Goal: Information Seeking & Learning: Learn about a topic

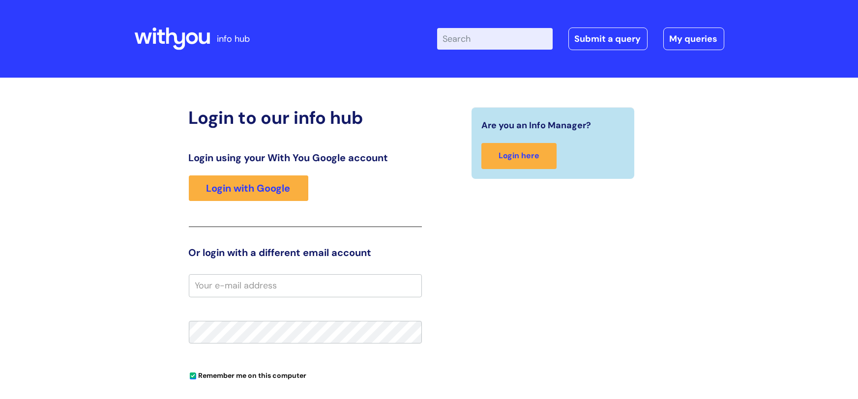
click at [488, 49] on input "Enter your search term here..." at bounding box center [495, 39] width 116 height 22
type input "pay and benefits"
click at [585, 37] on link "Submit a query" at bounding box center [608, 39] width 79 height 23
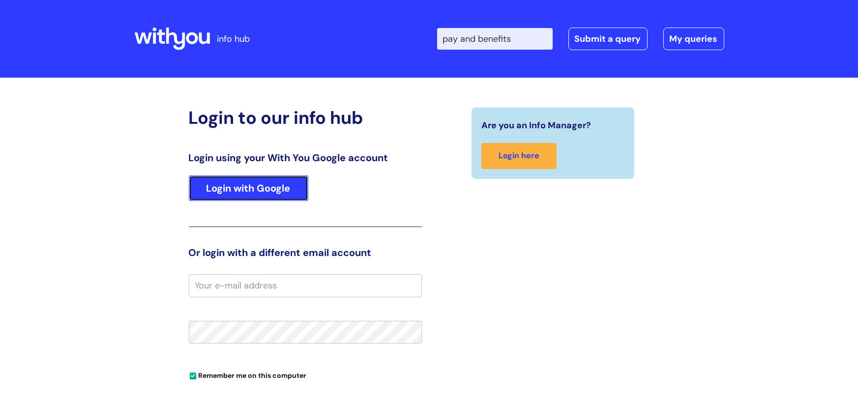
click at [253, 186] on link "Login with Google" at bounding box center [249, 189] width 120 height 26
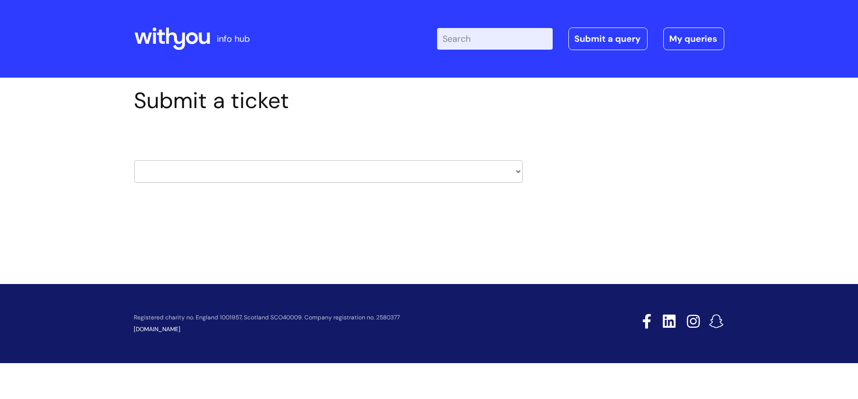
click at [499, 43] on input "Enter your search term here..." at bounding box center [495, 39] width 116 height 22
type input "benefits"
click at [579, 37] on link "Submit a query" at bounding box center [608, 39] width 79 height 23
drag, startPoint x: 242, startPoint y: 42, endPoint x: 237, endPoint y: 42, distance: 4.9
click at [242, 42] on p "info hub" at bounding box center [233, 39] width 33 height 16
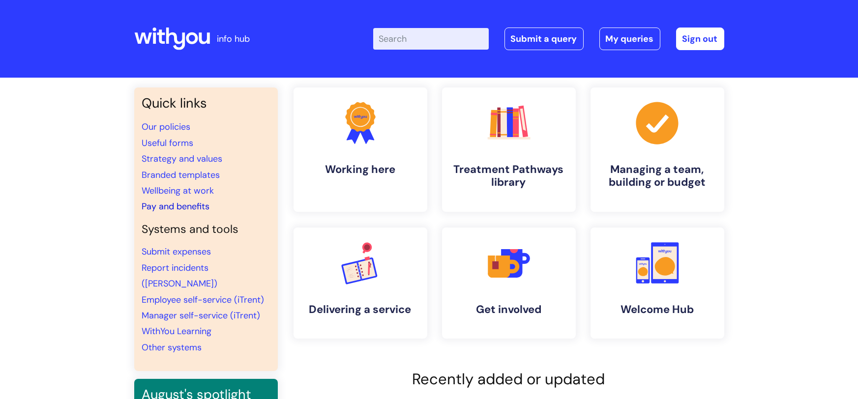
click at [177, 205] on link "Pay and benefits" at bounding box center [176, 207] width 68 height 12
click at [191, 189] on link "Wellbeing at work" at bounding box center [178, 191] width 72 height 12
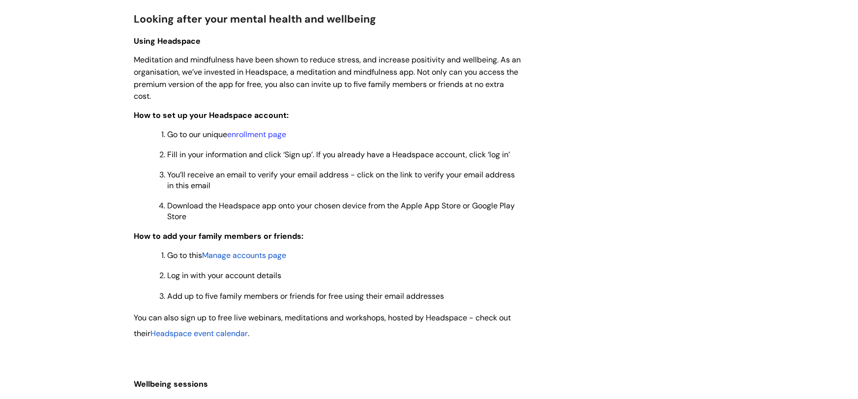
scroll to position [772, 0]
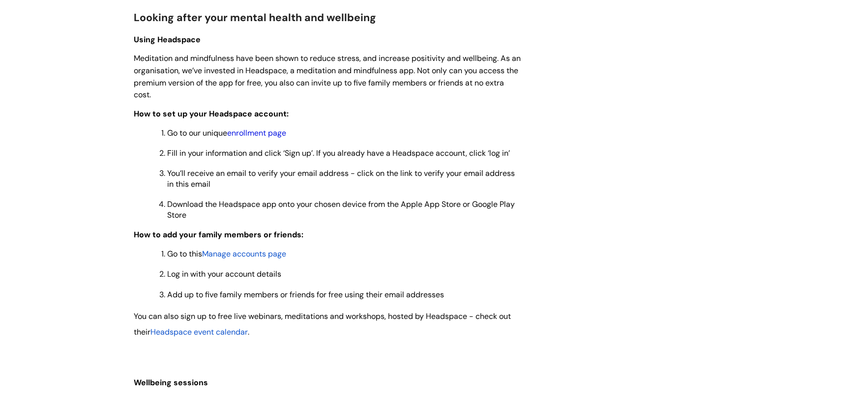
click at [264, 131] on link "enrollment page" at bounding box center [257, 133] width 59 height 10
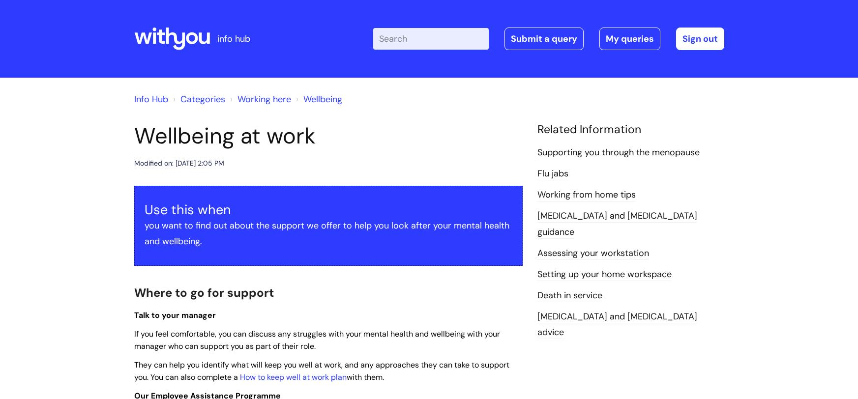
scroll to position [772, 0]
